Goal: Task Accomplishment & Management: Manage account settings

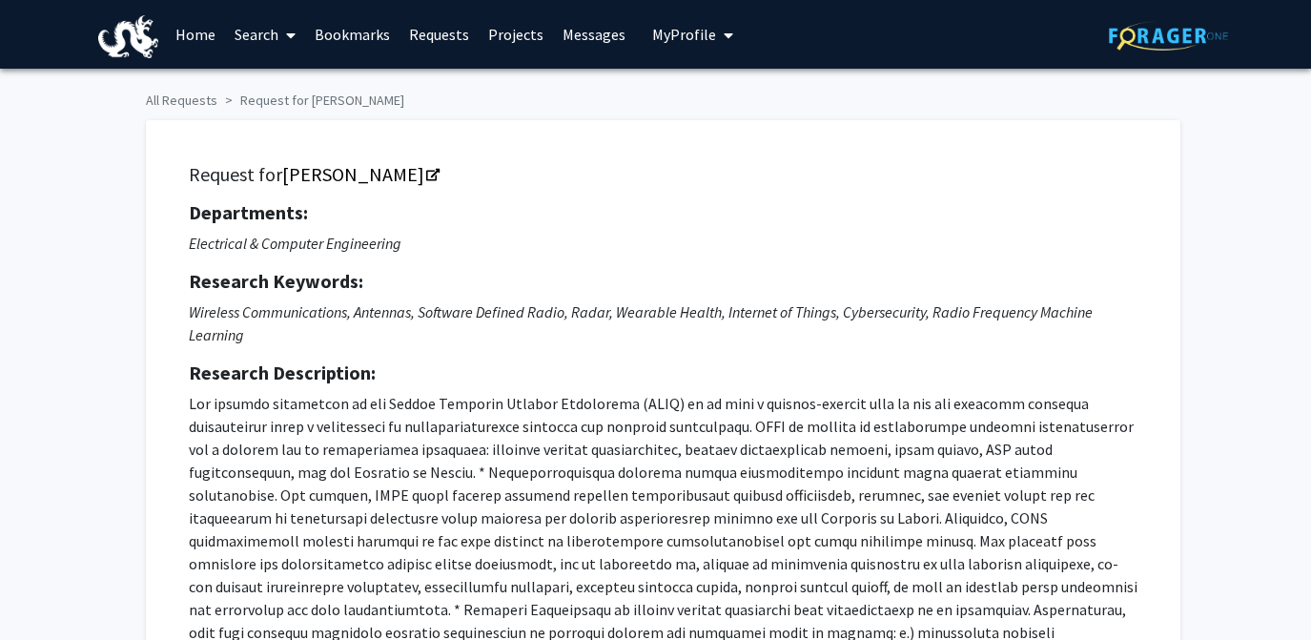
click at [513, 392] on p at bounding box center [663, 575] width 949 height 366
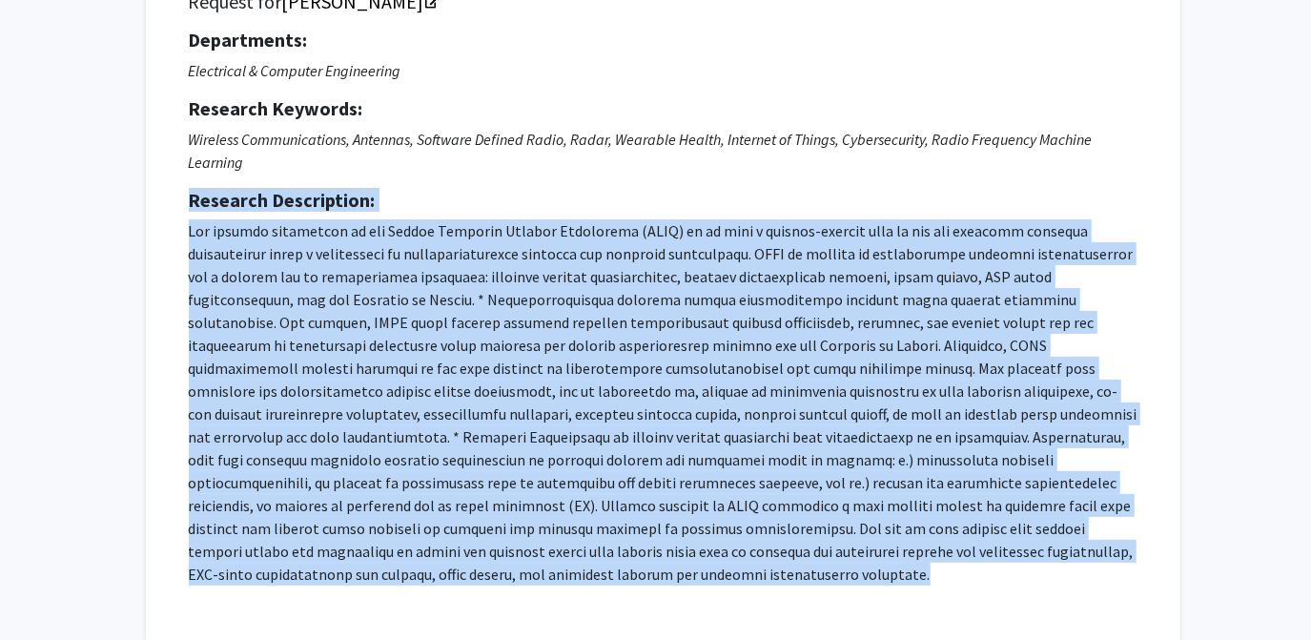
scroll to position [937, 0]
click at [502, 296] on p at bounding box center [663, 402] width 949 height 366
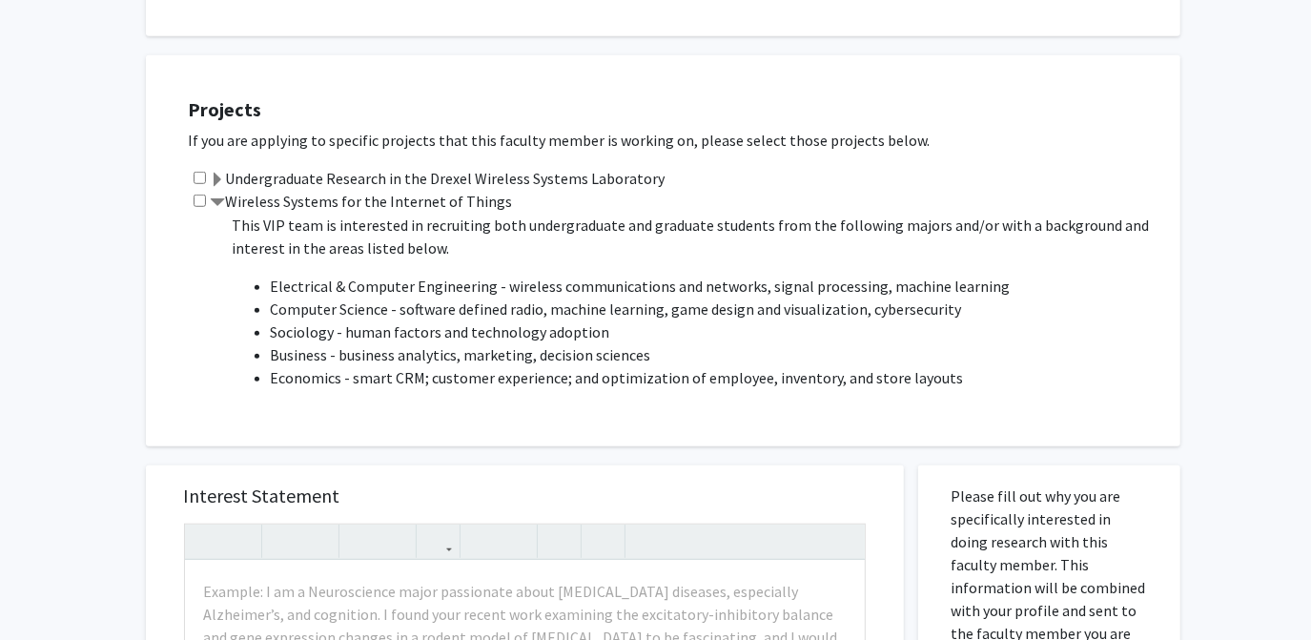
scroll to position [851, 0]
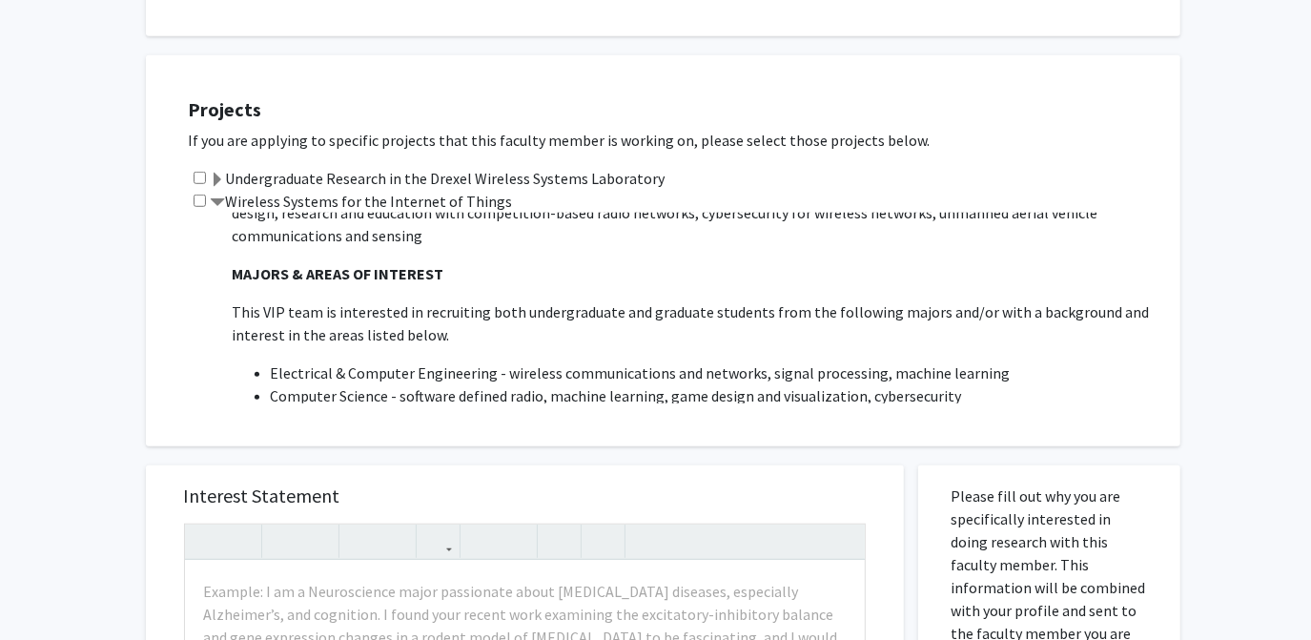
drag, startPoint x: 518, startPoint y: 179, endPoint x: 234, endPoint y: 180, distance: 284.2
click at [234, 190] on div "Wireless Systems for the Internet of Things Project Description: VIP teams are:…" at bounding box center [675, 297] width 973 height 214
copy label "Wireless Systems for the Internet of Things"
click at [142, 342] on div "Projects If you are applying to specific projects that this faculty member is w…" at bounding box center [656, 241] width 1049 height 410
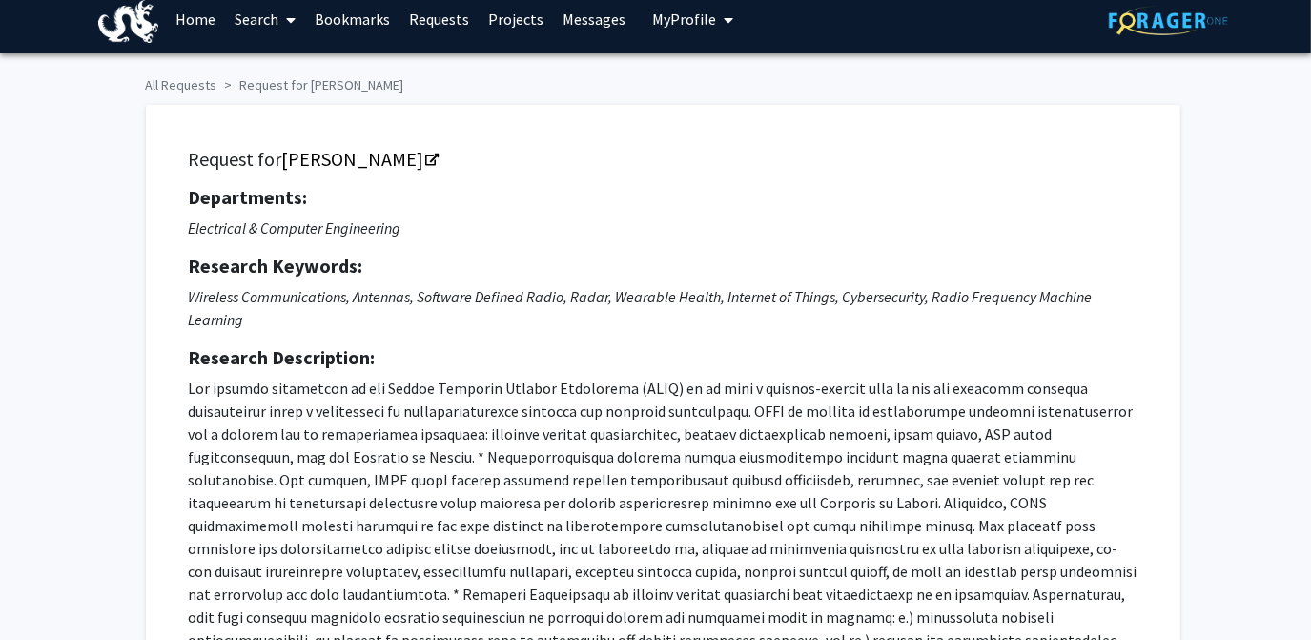
scroll to position [0, 0]
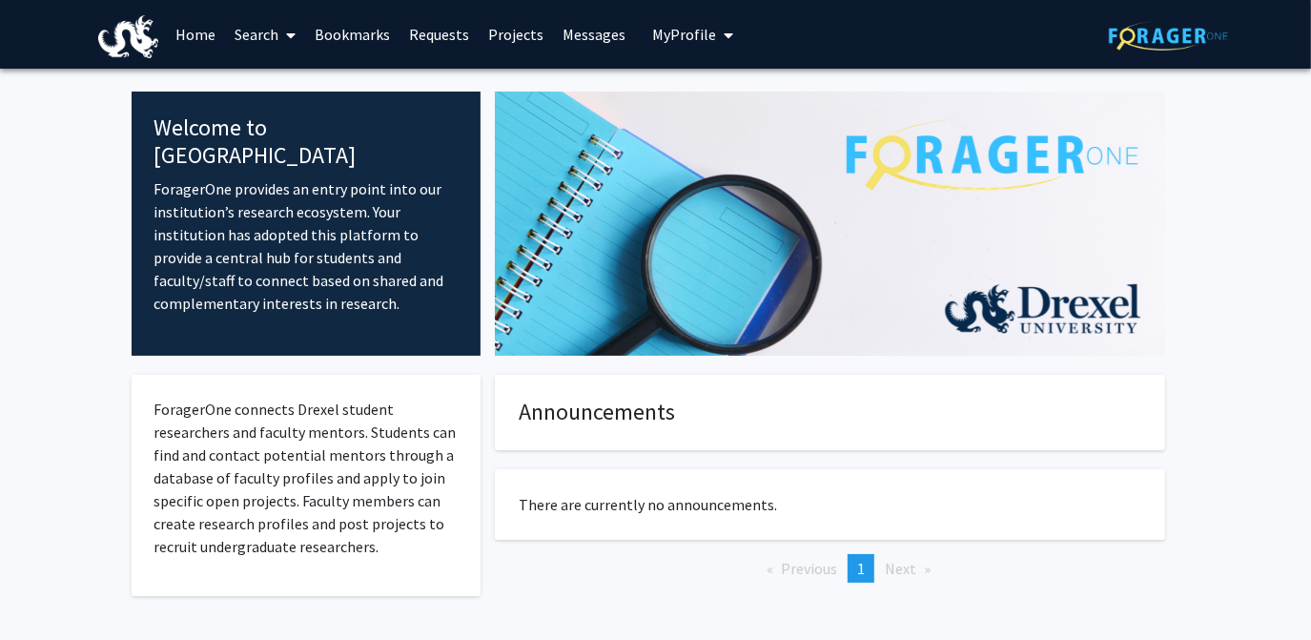
click at [652, 40] on span "My Profile" at bounding box center [684, 34] width 64 height 19
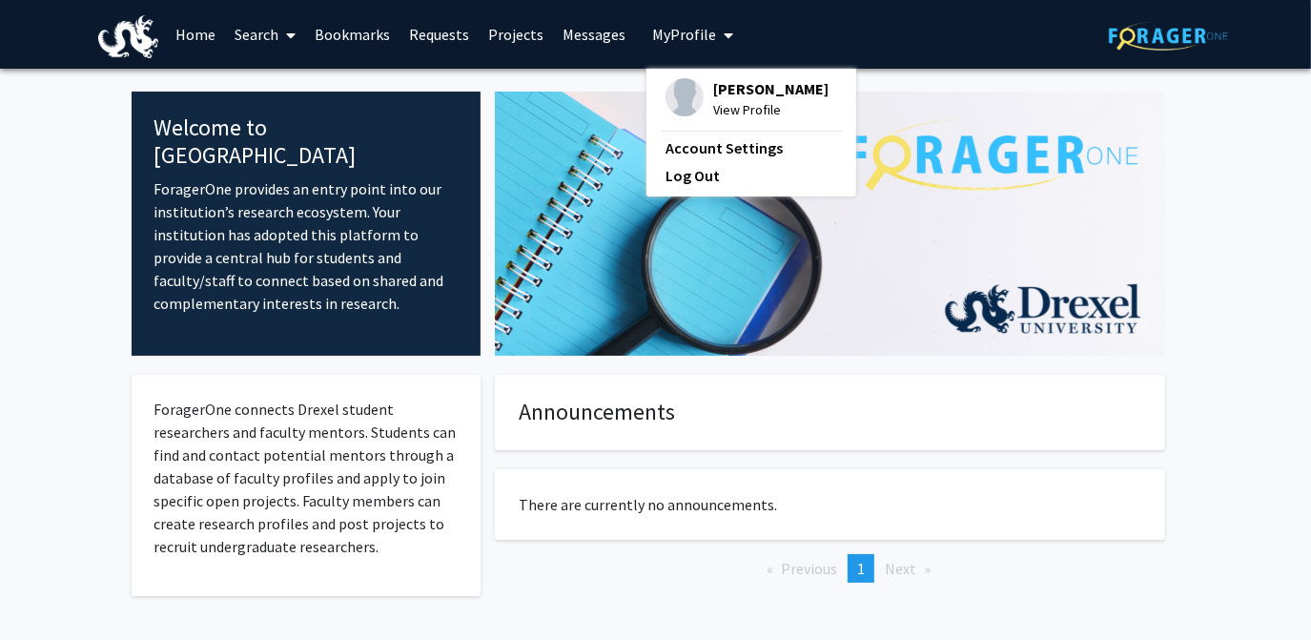
click at [725, 98] on span "[PERSON_NAME]" at bounding box center [770, 88] width 115 height 21
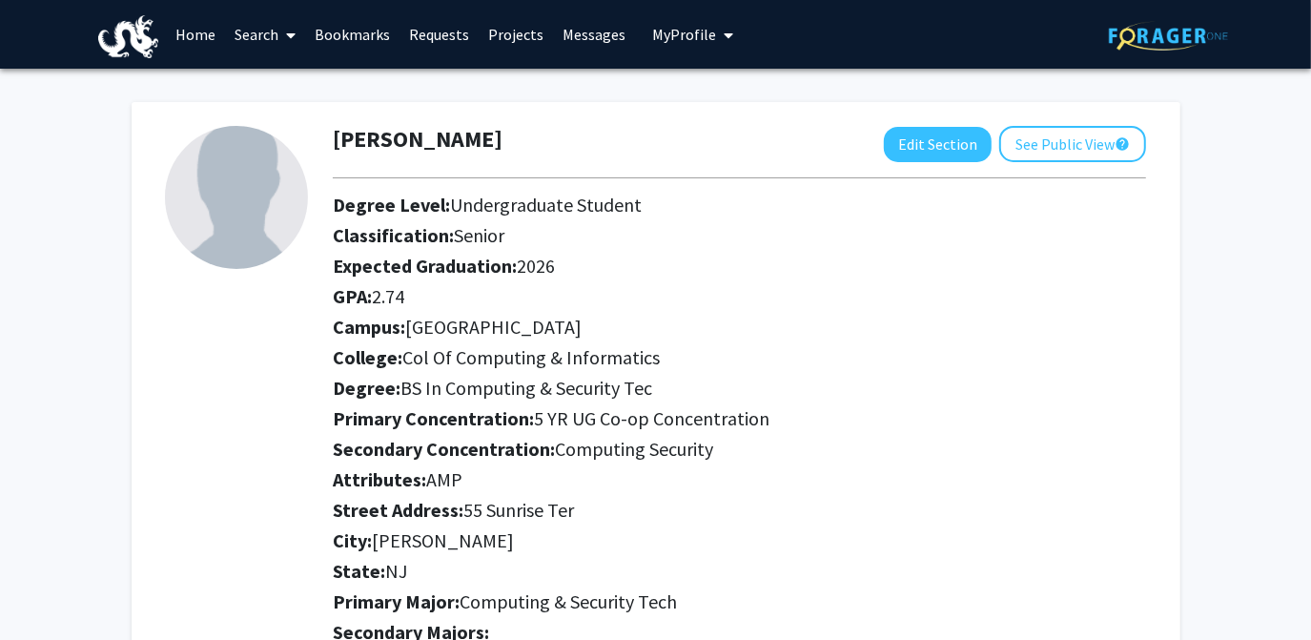
click at [1050, 168] on div at bounding box center [740, 177] width 842 height 31
click at [1049, 152] on button "See Public View help" at bounding box center [1072, 144] width 147 height 36
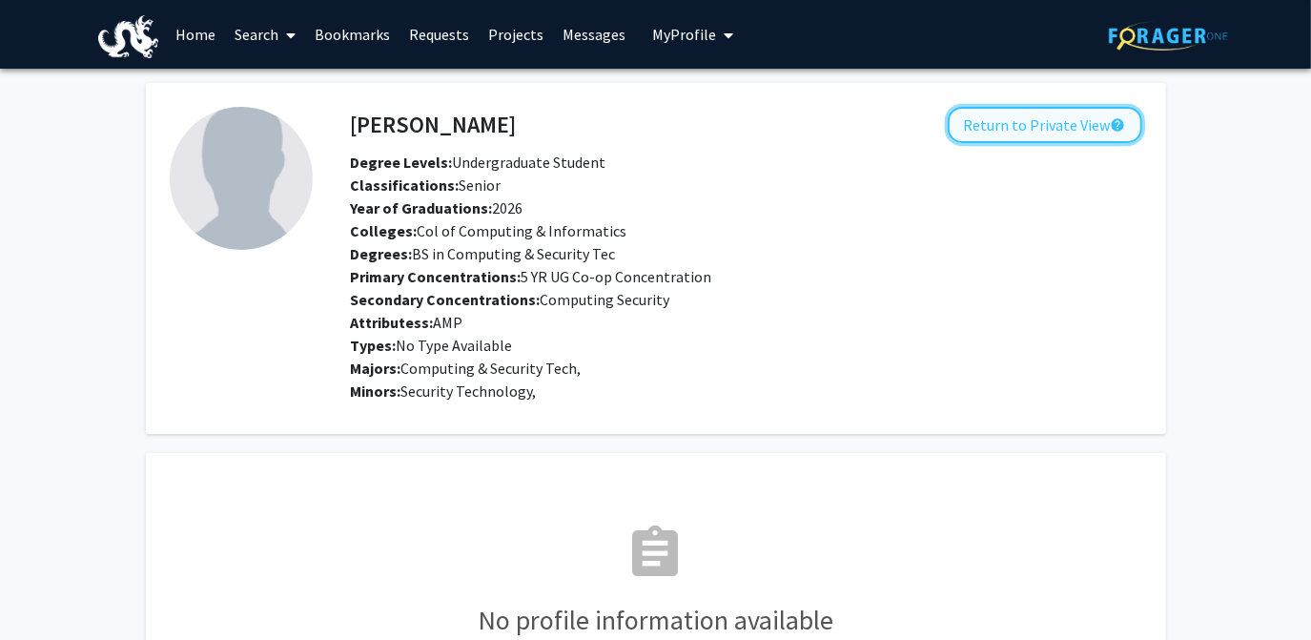
click at [1021, 123] on button "Return to Private View help" at bounding box center [1045, 125] width 195 height 36
